Goal: Task Accomplishment & Management: Use online tool/utility

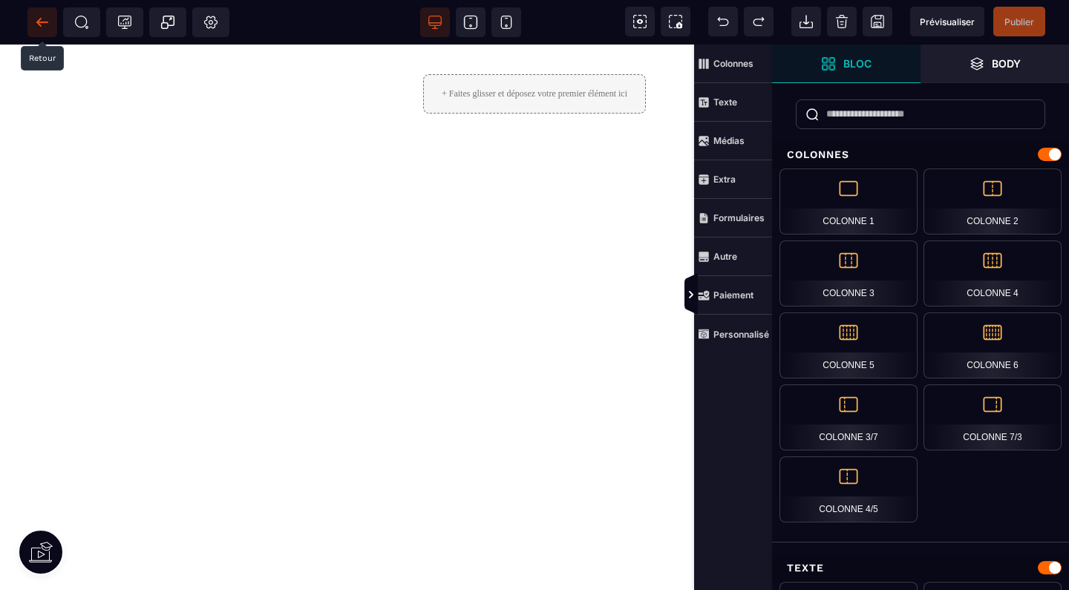
click at [39, 24] on icon at bounding box center [38, 22] width 4 height 8
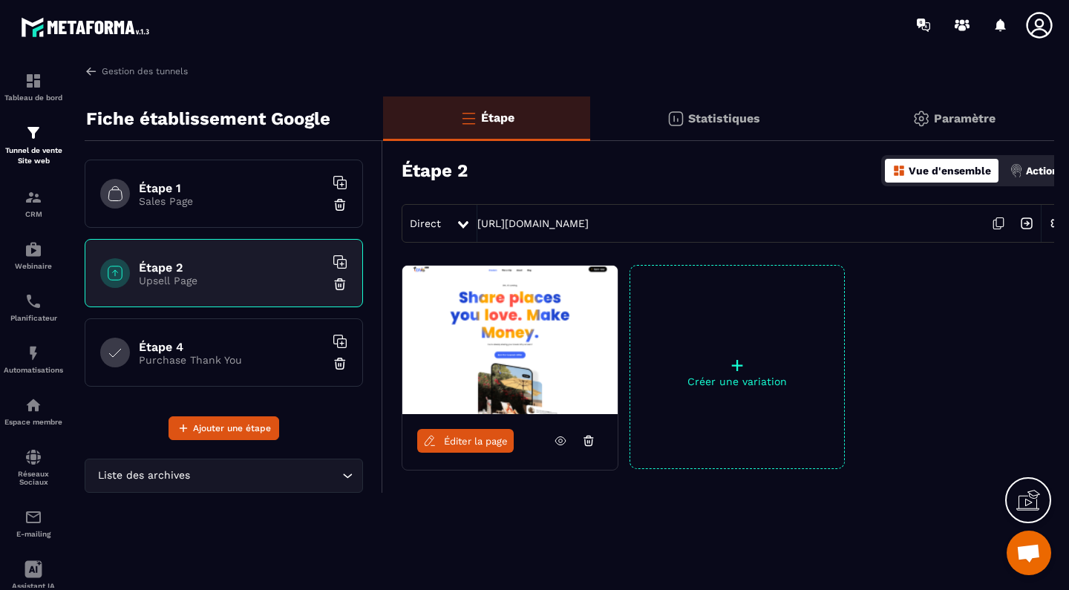
click at [585, 436] on icon at bounding box center [588, 440] width 13 height 13
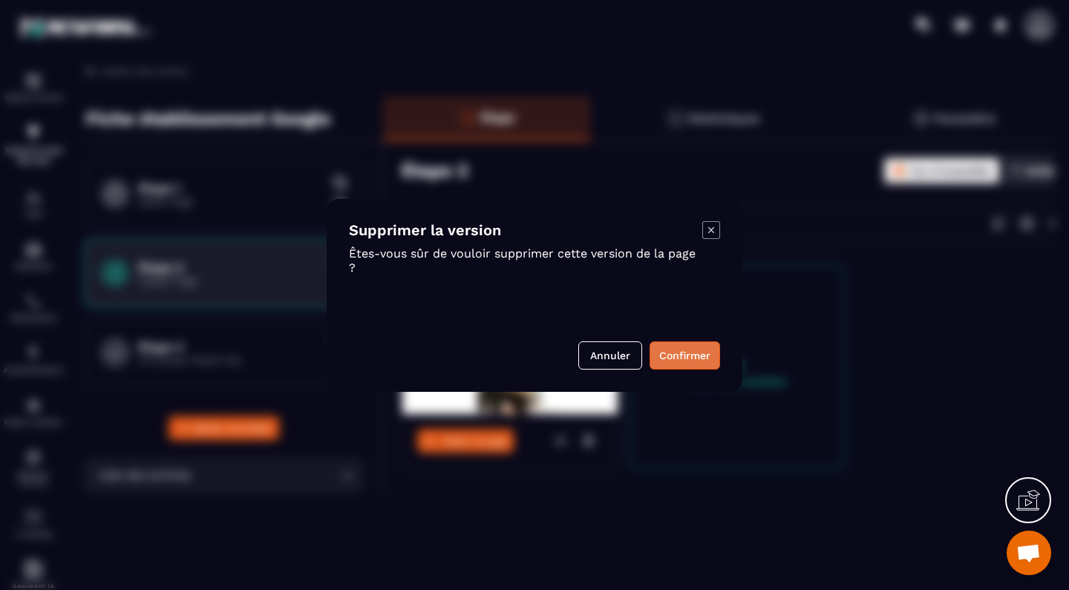
click at [677, 349] on button "Confirmer" at bounding box center [685, 356] width 71 height 28
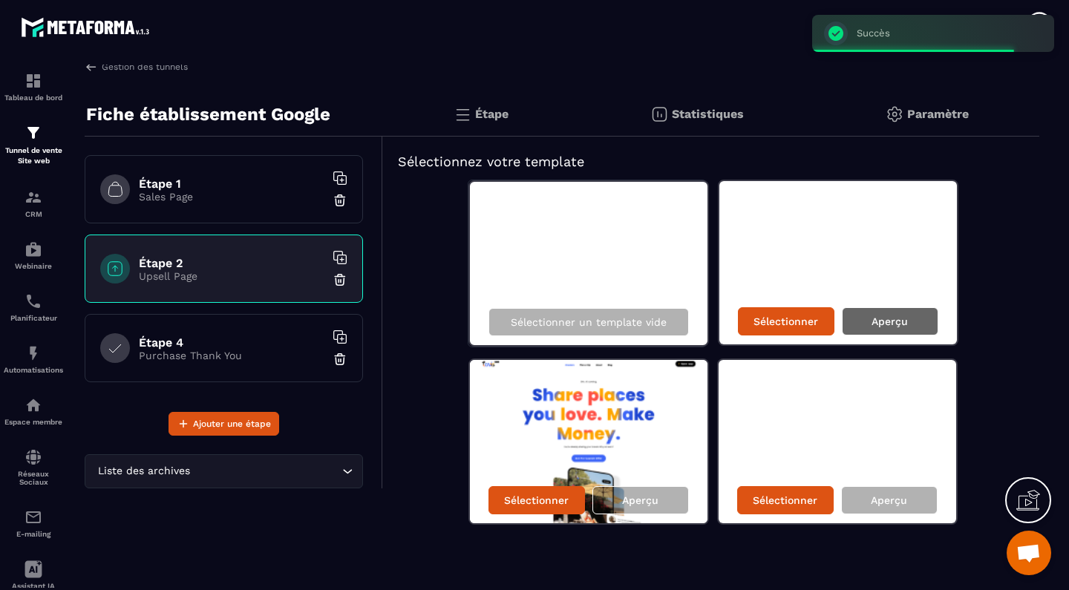
scroll to position [4, 0]
click at [907, 313] on div "Aperçu" at bounding box center [890, 321] width 97 height 28
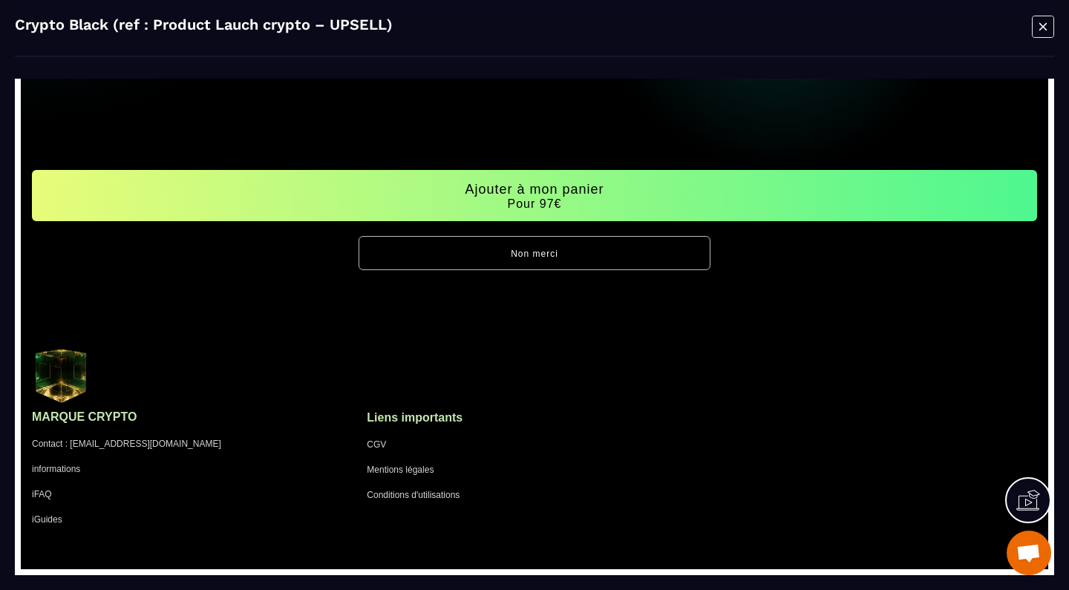
scroll to position [448, 0]
click at [1039, 27] on icon "Modal window" at bounding box center [1043, 26] width 22 height 23
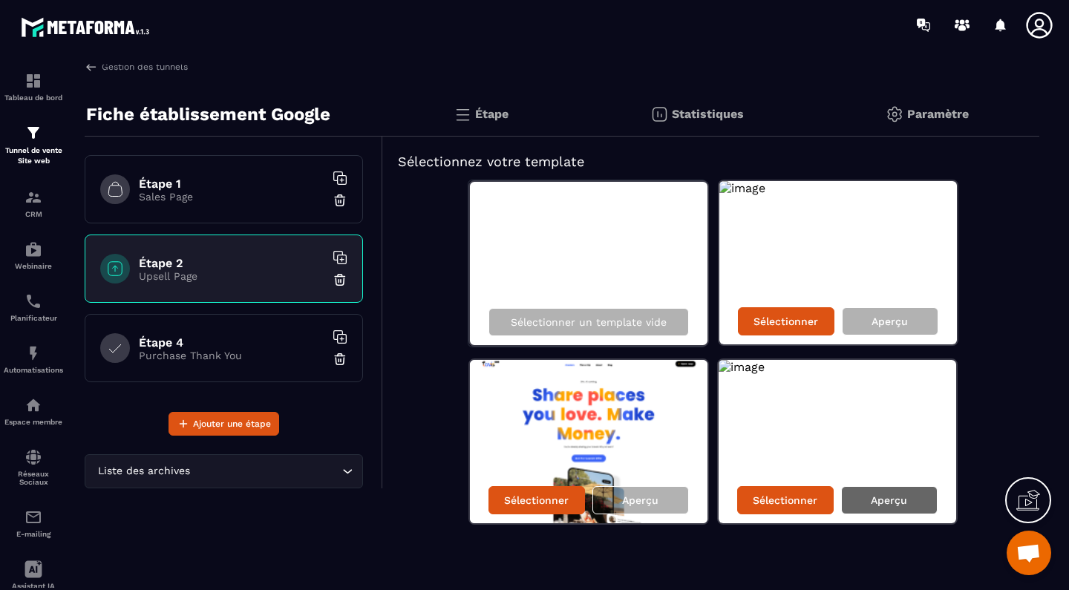
click at [900, 499] on p "Aperçu" at bounding box center [889, 501] width 36 height 12
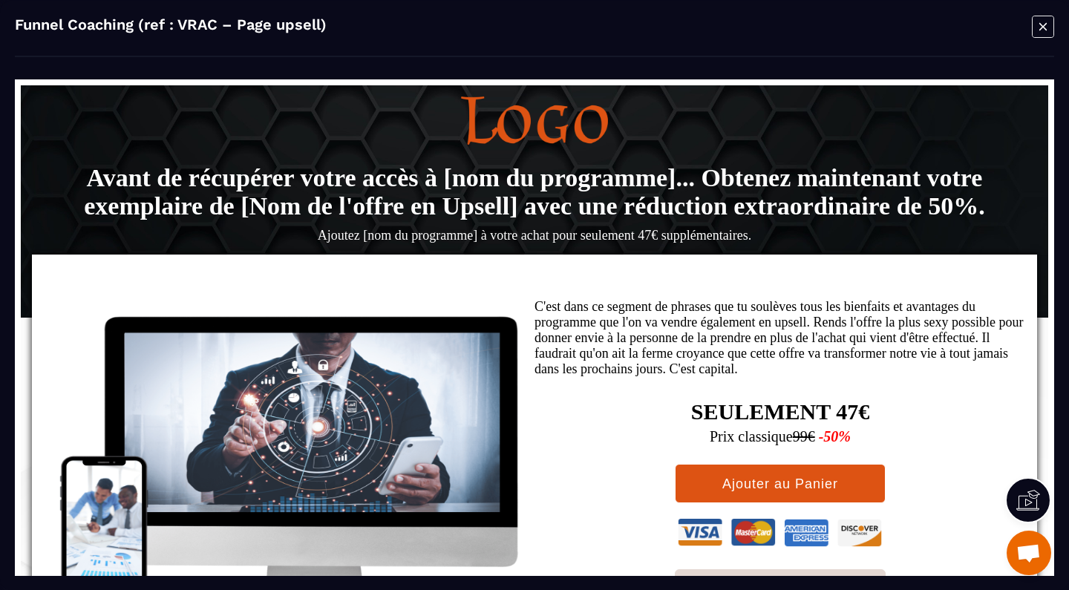
scroll to position [0, 0]
click at [1045, 27] on icon "Modal window" at bounding box center [1043, 26] width 22 height 23
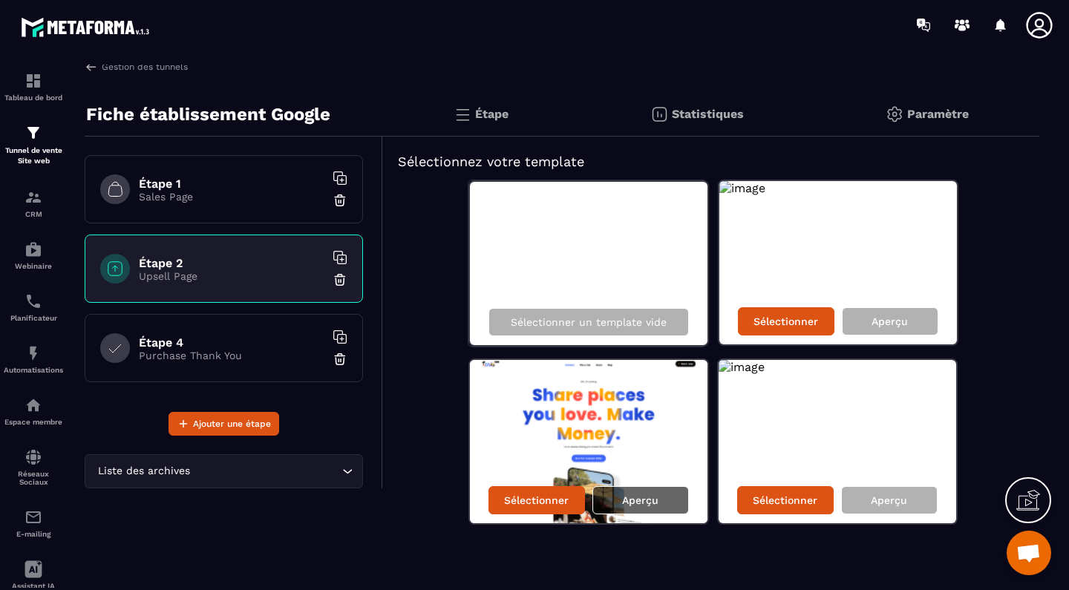
click at [625, 503] on p "Aperçu" at bounding box center [640, 501] width 36 height 12
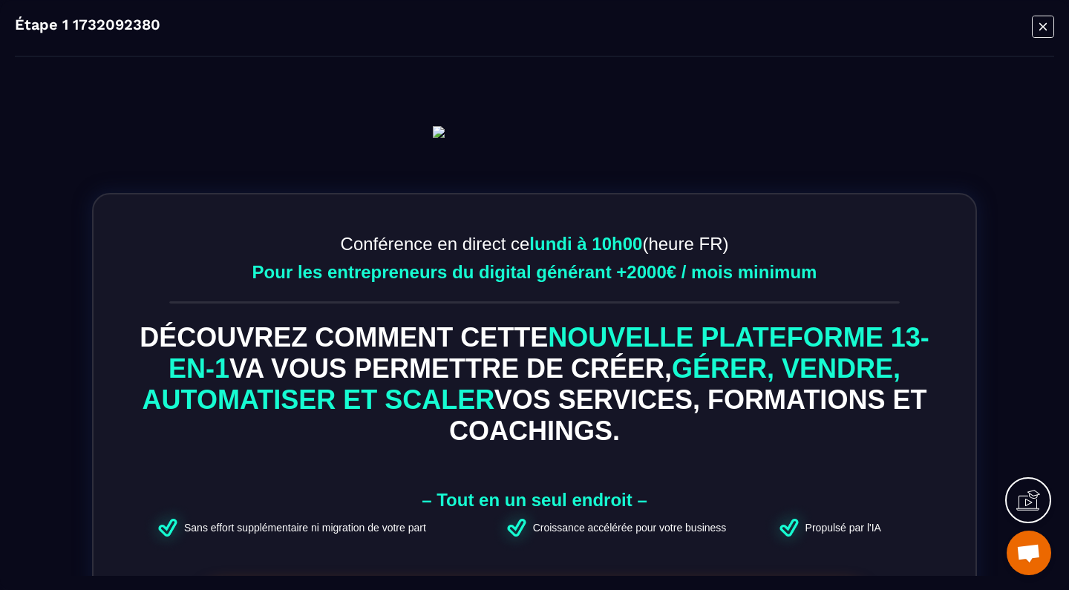
click at [581, 137] on img at bounding box center [534, 131] width 203 height 12
click at [1045, 27] on icon "Modal window" at bounding box center [1043, 25] width 7 height 7
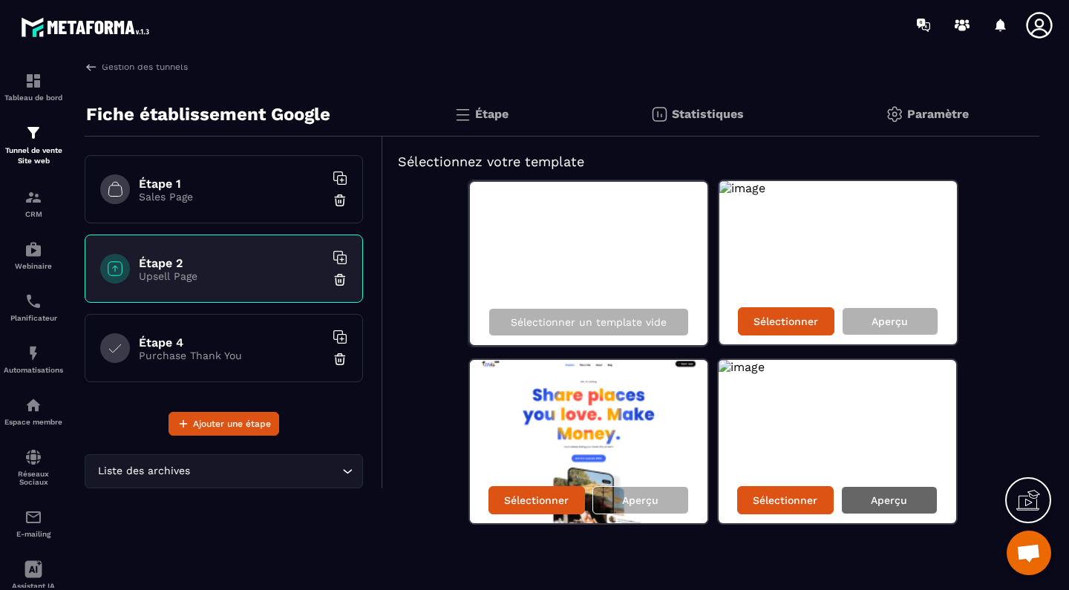
click at [884, 500] on p "Aperçu" at bounding box center [889, 501] width 36 height 12
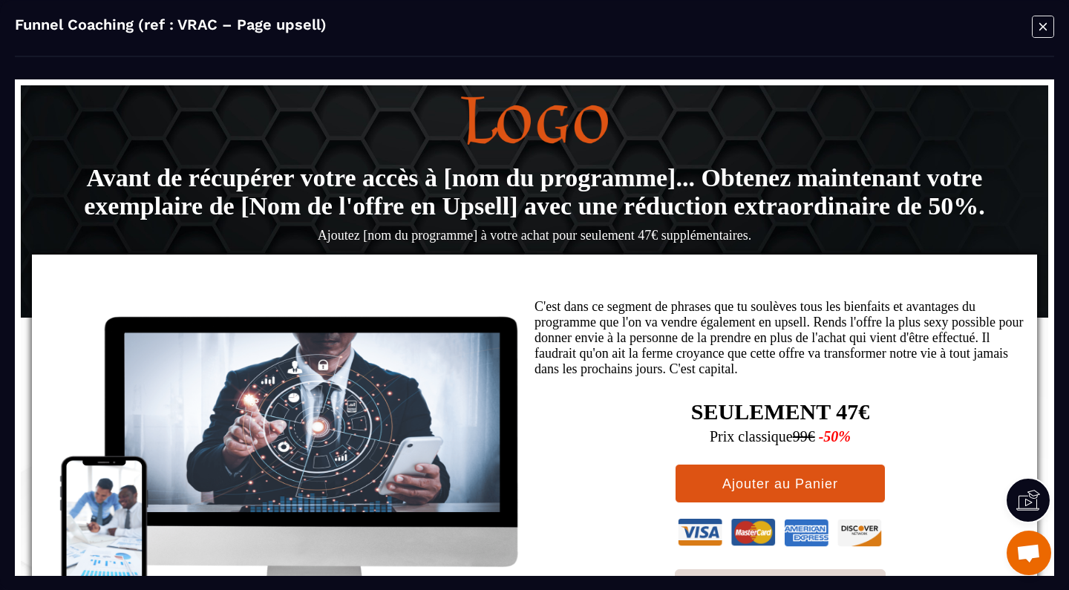
click at [1041, 33] on icon "Modal window" at bounding box center [1043, 26] width 22 height 23
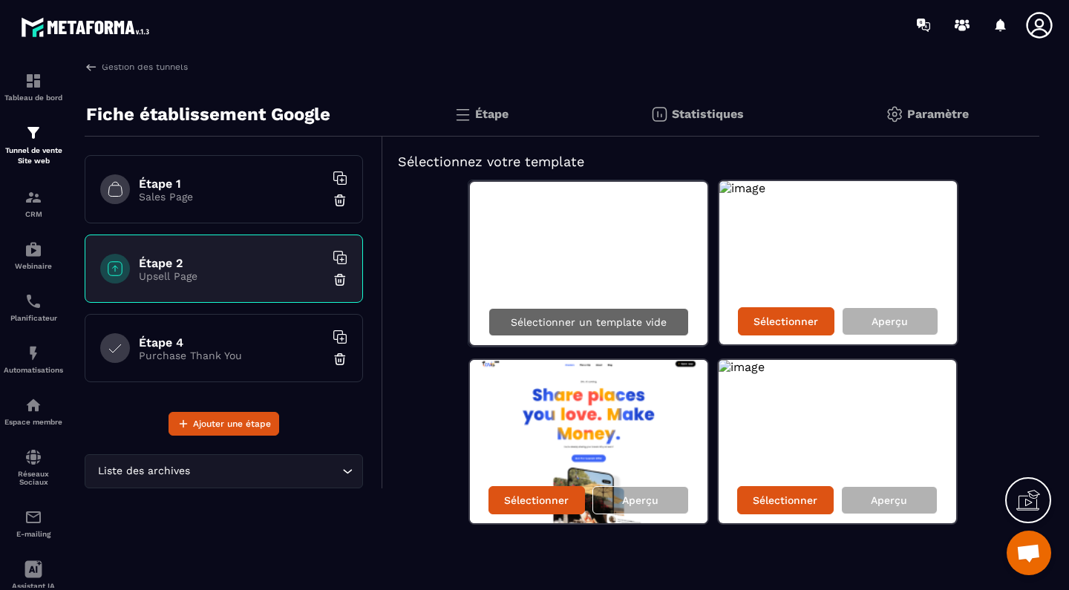
click at [572, 328] on div "Sélectionner un template vide" at bounding box center [589, 322] width 200 height 28
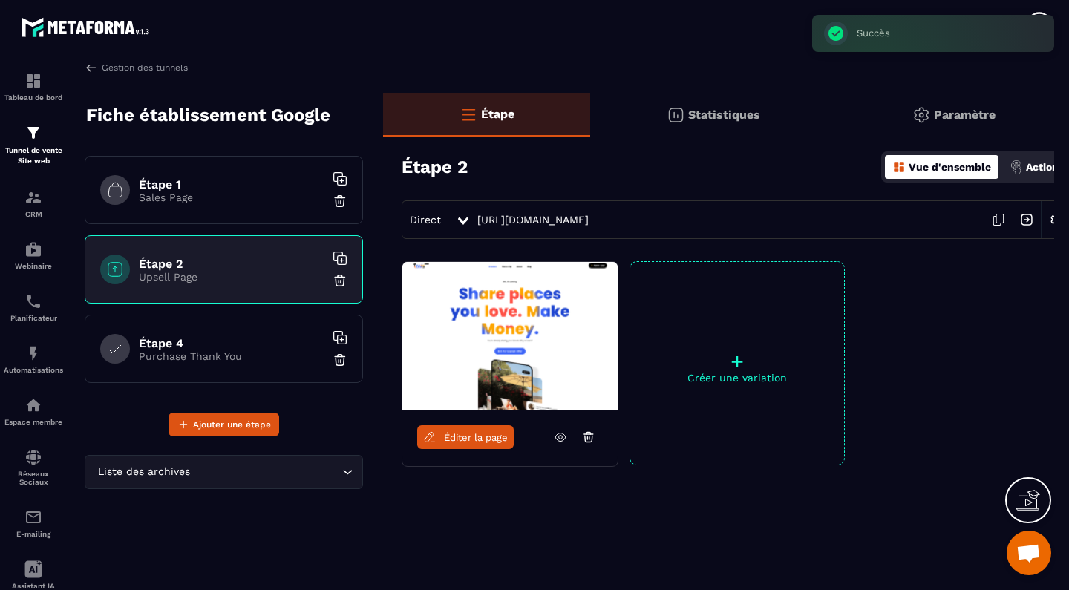
click at [472, 447] on link "Éditer la page" at bounding box center [465, 438] width 97 height 24
